Goal: Use online tool/utility: Utilize a website feature to perform a specific function

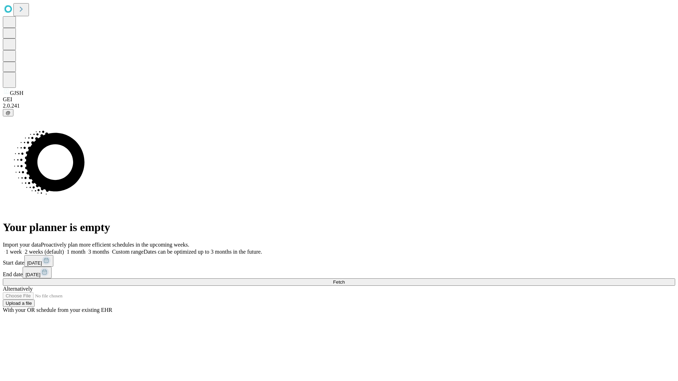
click at [85, 249] on label "1 month" at bounding box center [75, 252] width 22 height 6
click at [344, 279] on span "Fetch" at bounding box center [339, 281] width 12 height 5
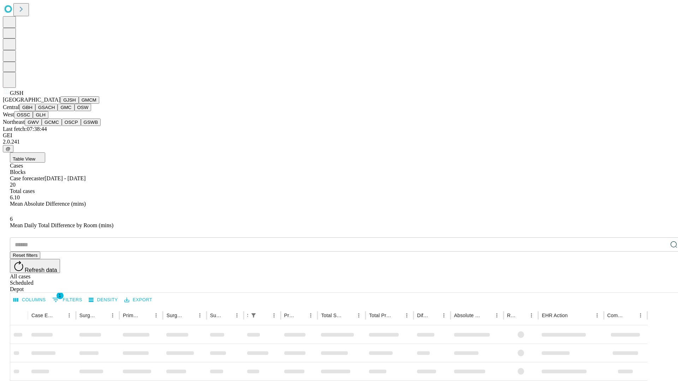
click at [79, 104] on button "GMCM" at bounding box center [89, 99] width 20 height 7
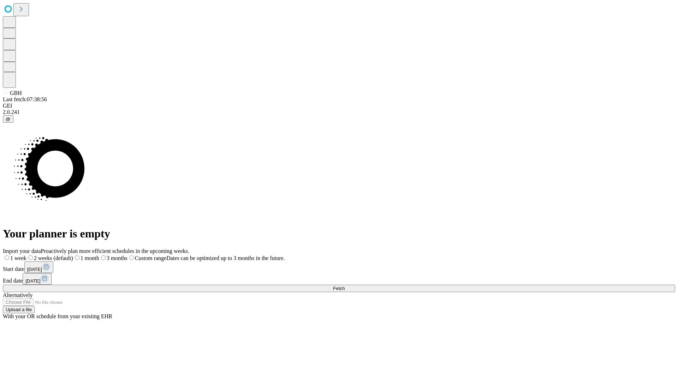
click at [99, 255] on label "1 month" at bounding box center [86, 258] width 26 height 6
click at [344, 286] on span "Fetch" at bounding box center [339, 288] width 12 height 5
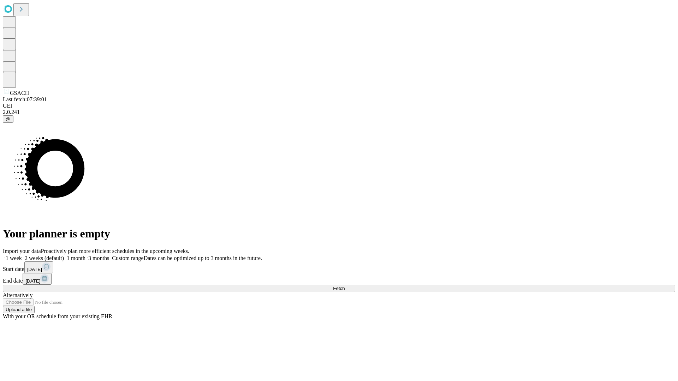
click at [344, 286] on span "Fetch" at bounding box center [339, 288] width 12 height 5
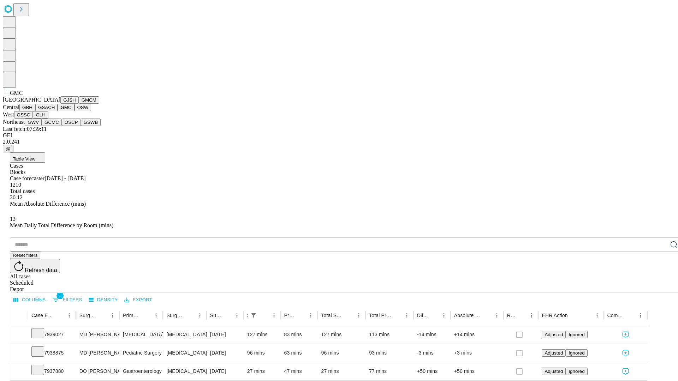
click at [74, 111] on button "OSW" at bounding box center [82, 107] width 17 height 7
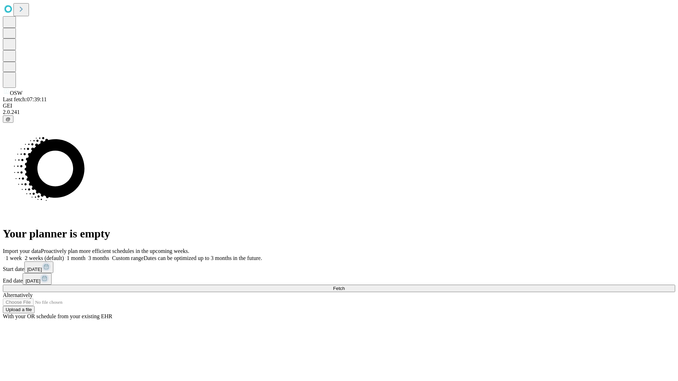
click at [85, 255] on label "1 month" at bounding box center [75, 258] width 22 height 6
click at [344, 286] on span "Fetch" at bounding box center [339, 288] width 12 height 5
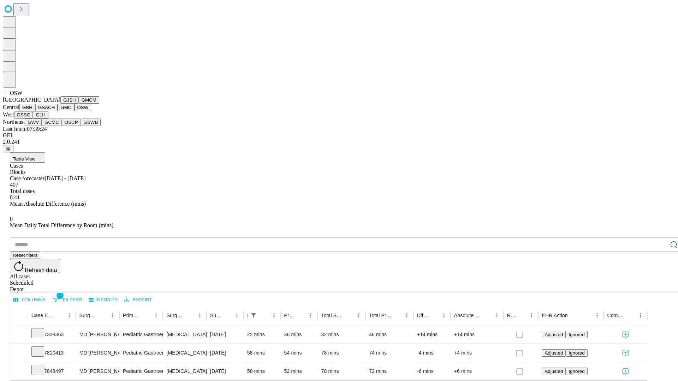
click at [33, 119] on button "OSSC" at bounding box center [23, 114] width 19 height 7
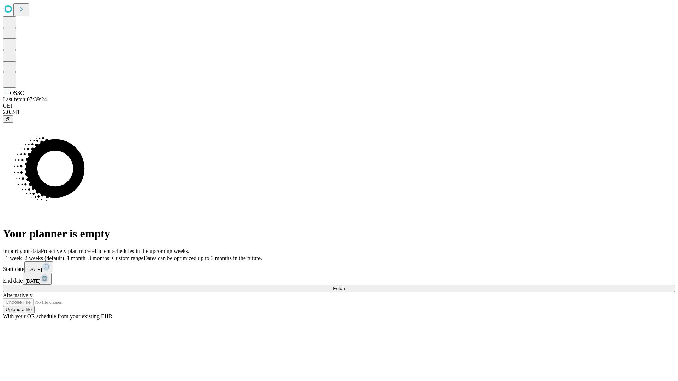
click at [344, 286] on span "Fetch" at bounding box center [339, 288] width 12 height 5
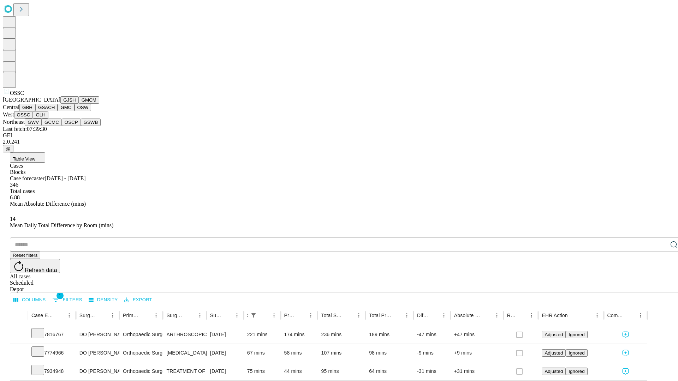
click at [48, 119] on button "GLH" at bounding box center [40, 114] width 15 height 7
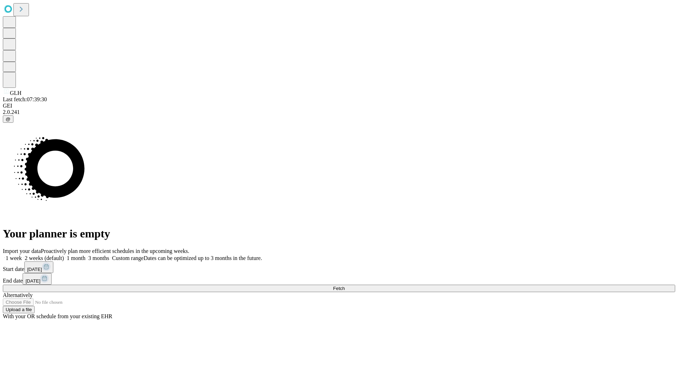
click at [85, 255] on label "1 month" at bounding box center [75, 258] width 22 height 6
click at [344, 286] on span "Fetch" at bounding box center [339, 288] width 12 height 5
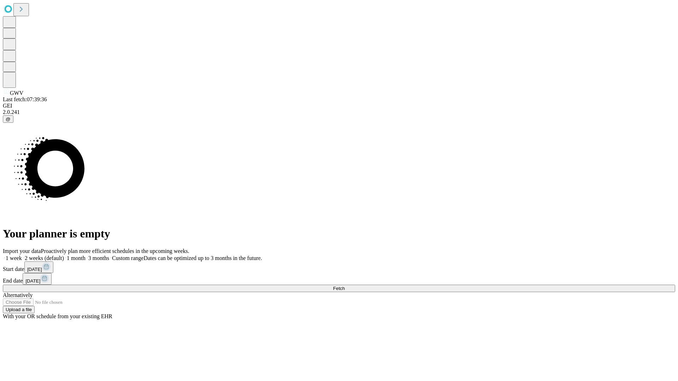
click at [85, 255] on label "1 month" at bounding box center [75, 258] width 22 height 6
click at [344, 286] on span "Fetch" at bounding box center [339, 288] width 12 height 5
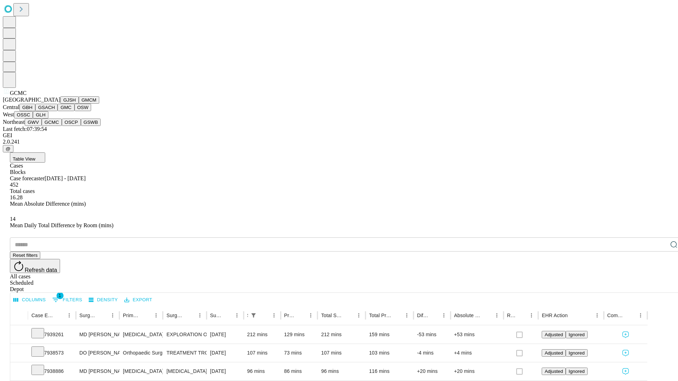
click at [62, 126] on button "OSCP" at bounding box center [71, 122] width 19 height 7
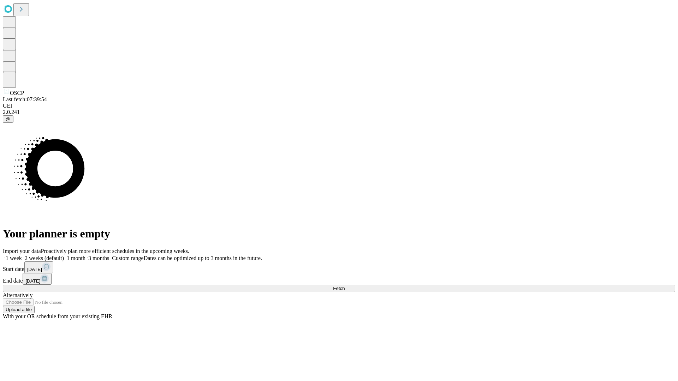
click at [85, 255] on label "1 month" at bounding box center [75, 258] width 22 height 6
click at [344, 286] on span "Fetch" at bounding box center [339, 288] width 12 height 5
